Goal: Transaction & Acquisition: Purchase product/service

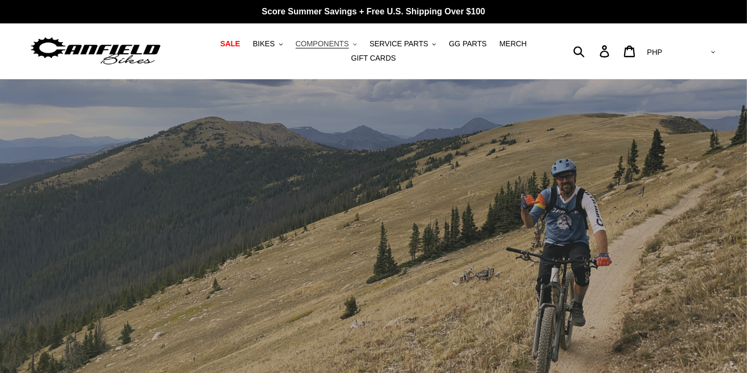
click at [314, 48] on span "COMPONENTS" at bounding box center [322, 43] width 53 height 9
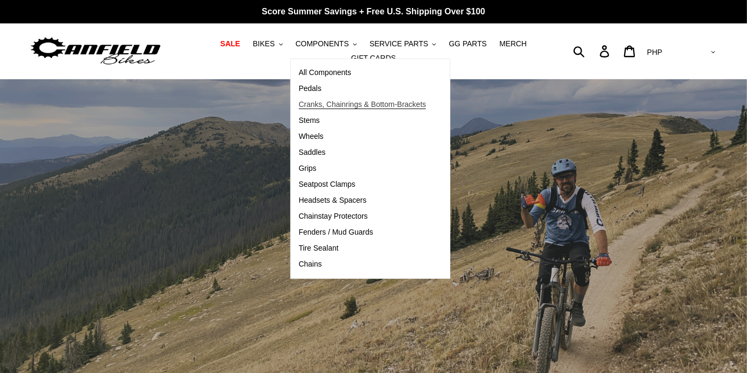
click at [346, 107] on span "Cranks, Chainrings & Bottom-Brackets" at bounding box center [363, 104] width 128 height 9
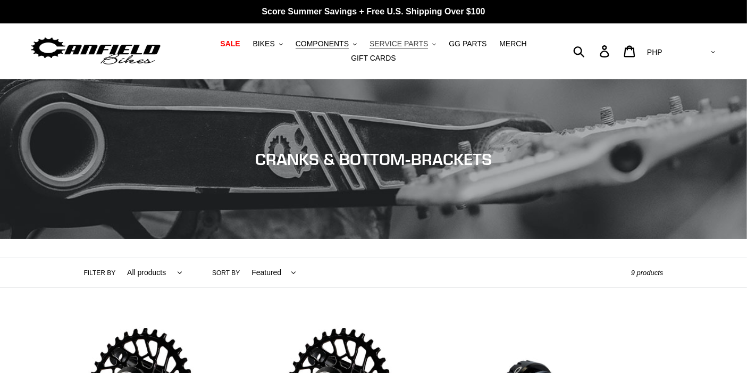
click at [370, 48] on span "SERVICE PARTS" at bounding box center [399, 43] width 59 height 9
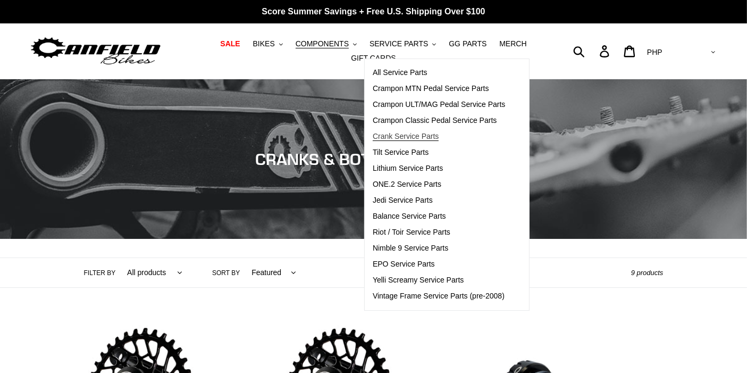
click at [385, 141] on span "Crank Service Parts" at bounding box center [406, 136] width 66 height 9
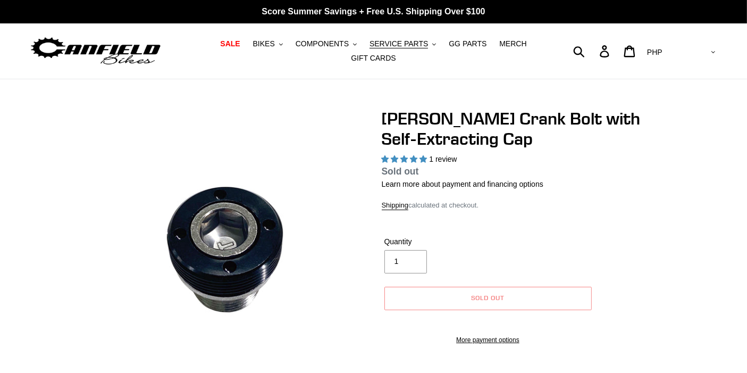
select select "highest-rating"
